Goal: Task Accomplishment & Management: Complete application form

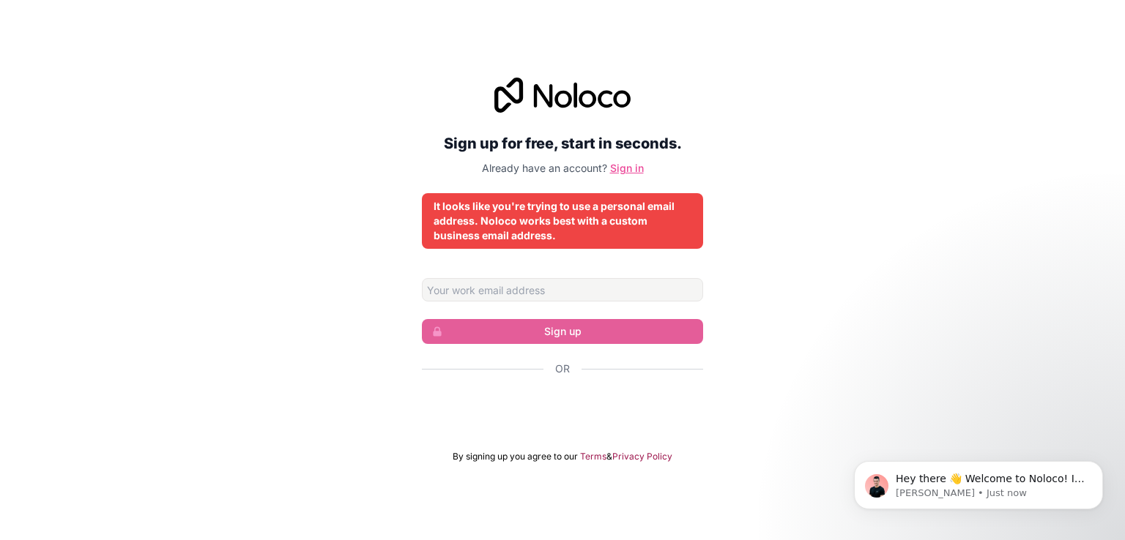
click at [623, 168] on link "Sign in" at bounding box center [627, 168] width 34 height 12
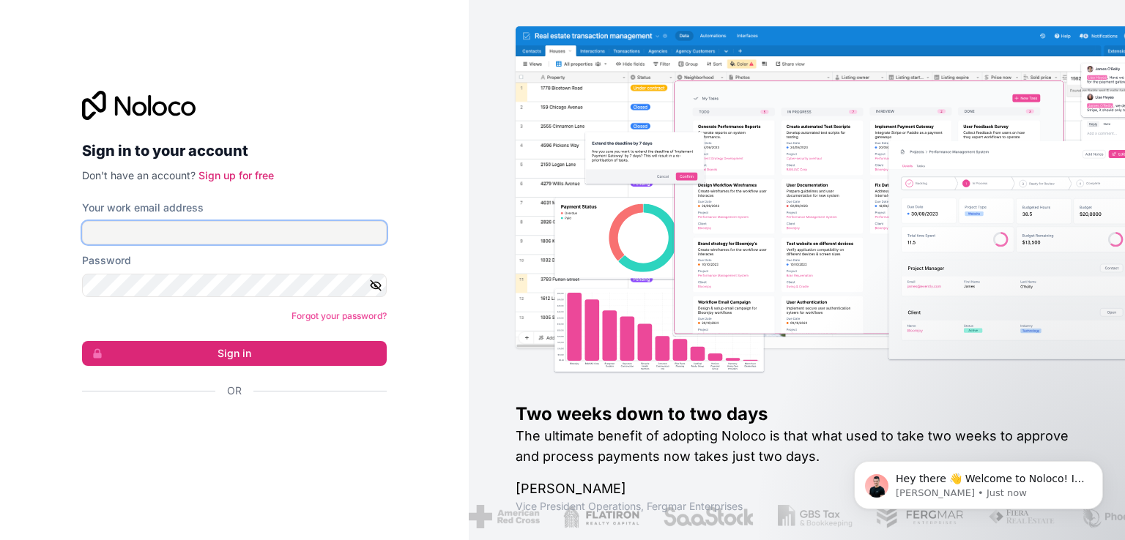
click at [287, 233] on input "Your work email address" at bounding box center [234, 232] width 305 height 23
